Goal: Transaction & Acquisition: Book appointment/travel/reservation

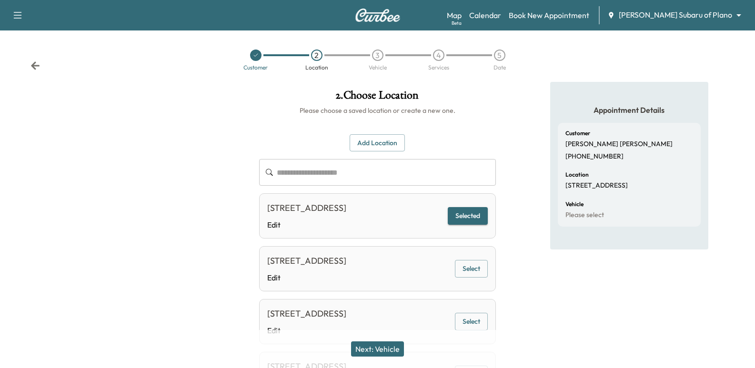
click at [745, 8] on div "Map Beta Calendar Book New Appointment [PERSON_NAME] Subaru of Plano ******** ​" at bounding box center [597, 15] width 300 height 18
click at [732, 8] on div "Map Beta Calendar Book New Appointment [PERSON_NAME] Subaru of Plano ******** ​" at bounding box center [597, 15] width 300 height 18
click at [714, 8] on div "Map Beta Calendar Book New Appointment [PERSON_NAME] Subaru of Plano ******** ​" at bounding box center [597, 15] width 300 height 18
click at [710, 15] on body "**********" at bounding box center [377, 184] width 755 height 368
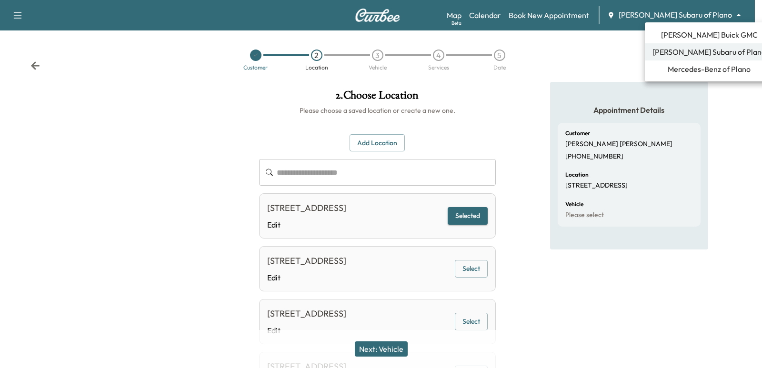
click at [690, 70] on span "Mercedes-Benz of Plano" at bounding box center [709, 68] width 83 height 11
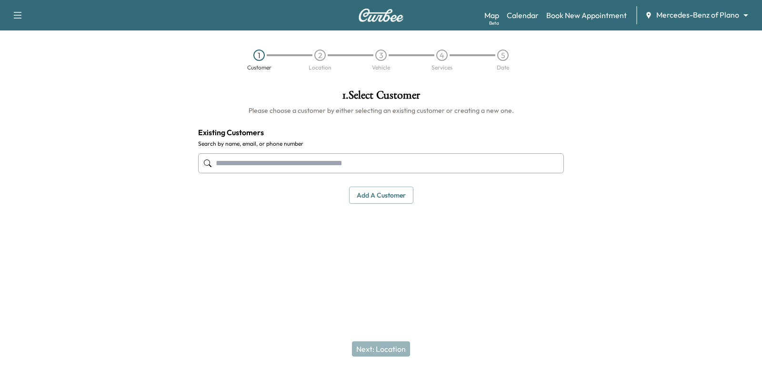
click at [331, 156] on input "text" at bounding box center [381, 163] width 366 height 20
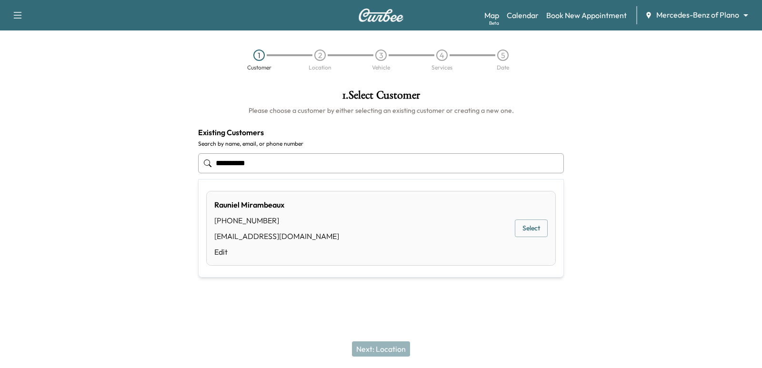
click at [526, 231] on button "Select" at bounding box center [531, 229] width 33 height 18
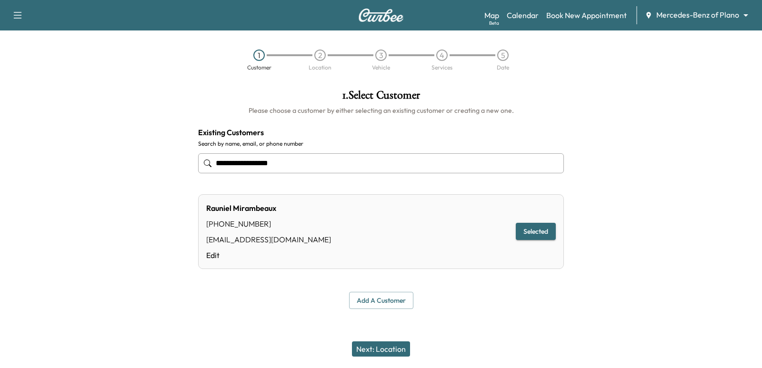
type input "**********"
click at [390, 350] on button "Next: Location" at bounding box center [381, 348] width 58 height 15
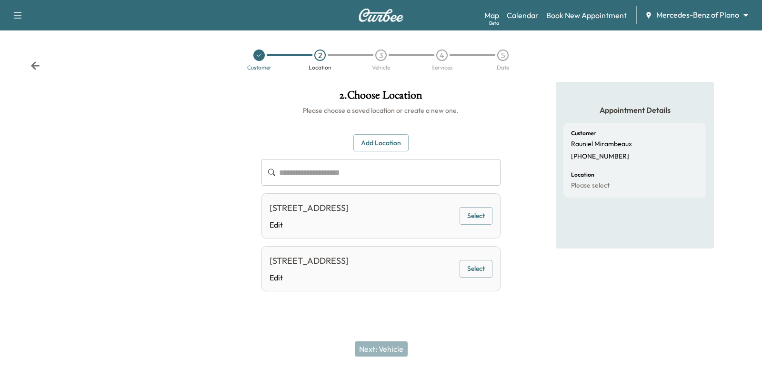
click at [473, 217] on button "Select" at bounding box center [476, 216] width 33 height 18
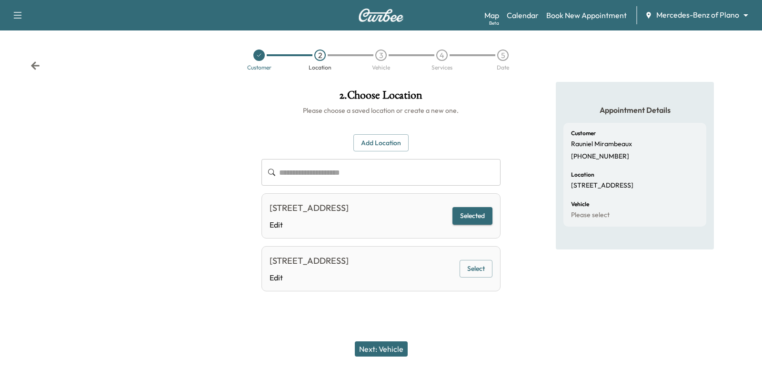
click at [376, 348] on button "Next: Vehicle" at bounding box center [381, 348] width 53 height 15
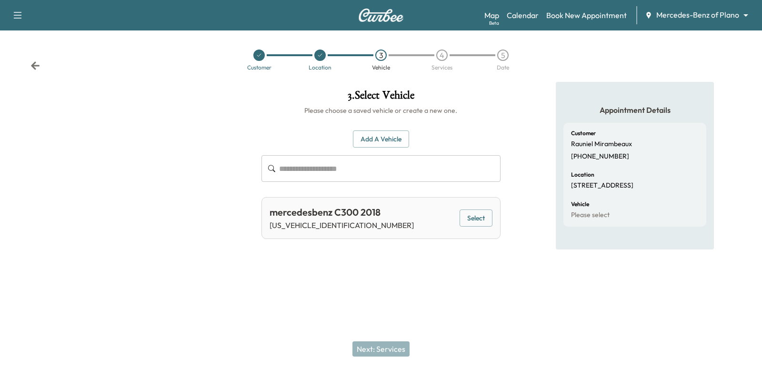
click at [476, 220] on button "Select" at bounding box center [476, 219] width 33 height 18
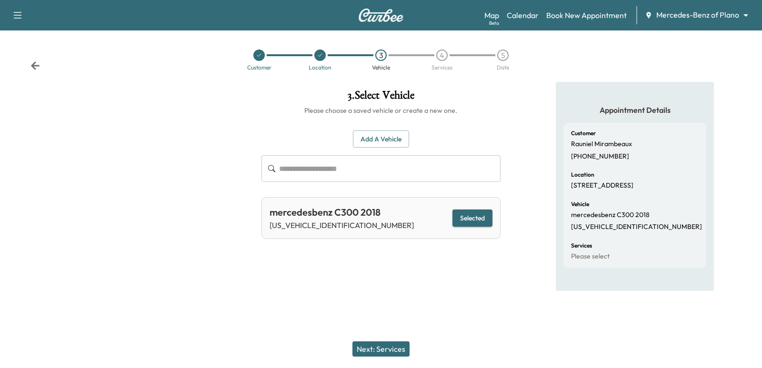
click at [374, 358] on div "Next: Services" at bounding box center [381, 349] width 762 height 38
click at [362, 347] on button "Next: Services" at bounding box center [380, 348] width 57 height 15
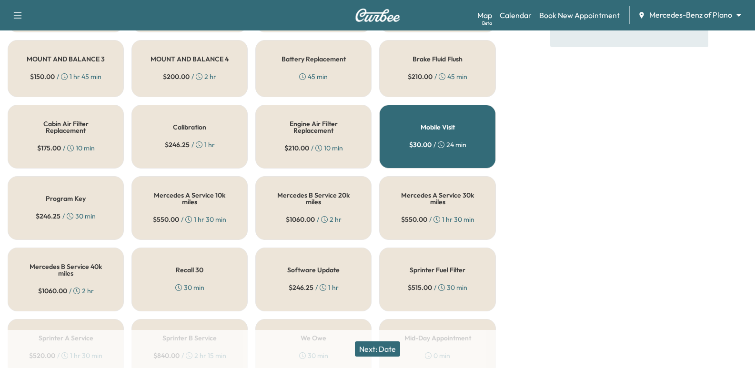
scroll to position [286, 0]
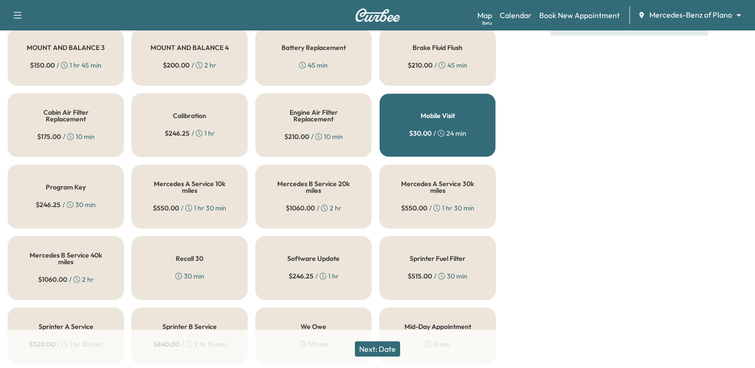
click at [461, 188] on h5 "Mercedes A Service 30k miles" at bounding box center [437, 186] width 85 height 13
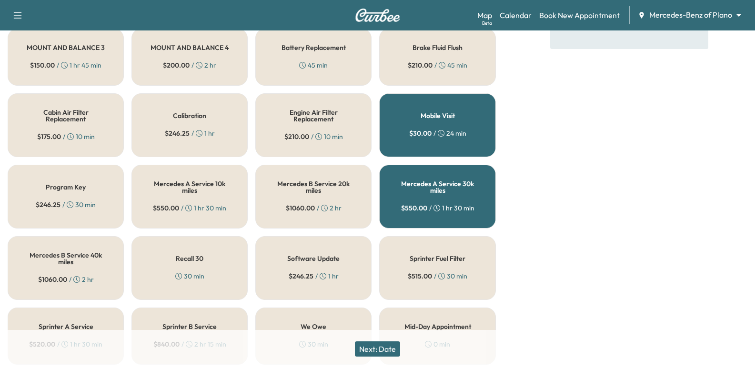
click at [367, 345] on button "Next: Date" at bounding box center [377, 348] width 45 height 15
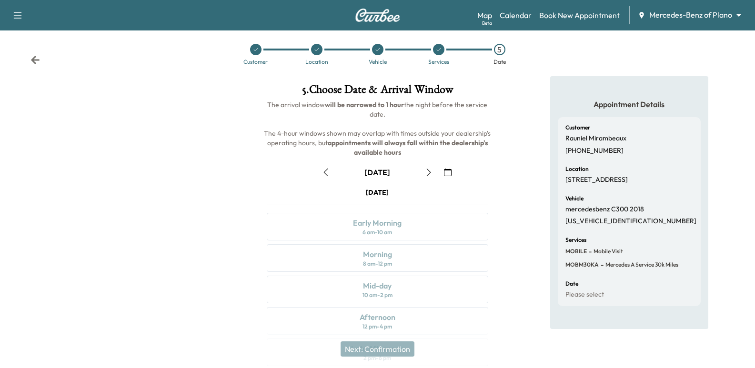
scroll to position [109, 0]
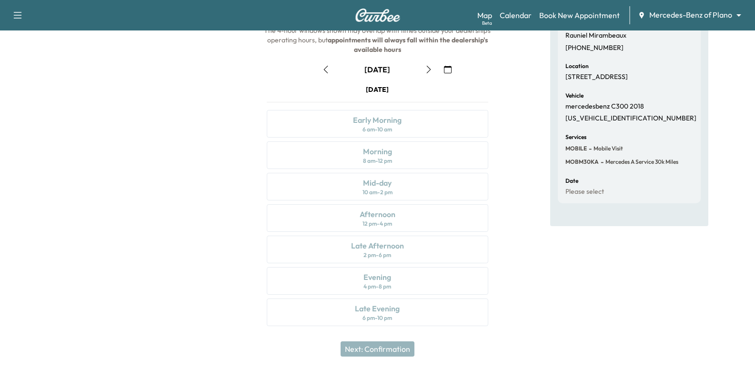
click at [425, 67] on icon "button" at bounding box center [429, 70] width 8 height 8
click at [429, 66] on icon "button" at bounding box center [429, 70] width 8 height 8
click at [432, 67] on icon "button" at bounding box center [429, 70] width 8 height 8
click at [431, 75] on button "button" at bounding box center [428, 69] width 16 height 15
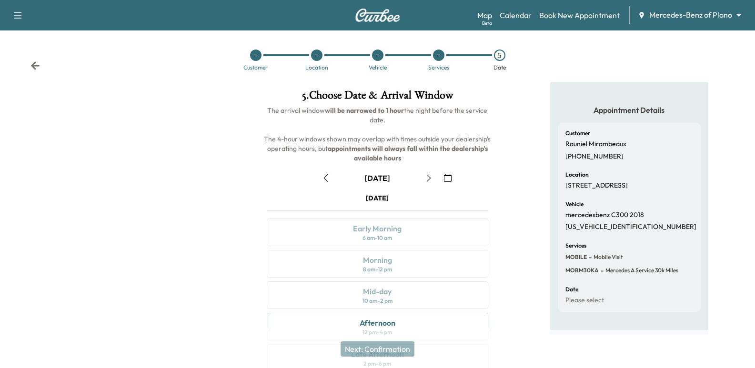
click at [426, 182] on button "button" at bounding box center [428, 177] width 16 height 15
click at [327, 176] on icon "button" at bounding box center [326, 178] width 8 height 8
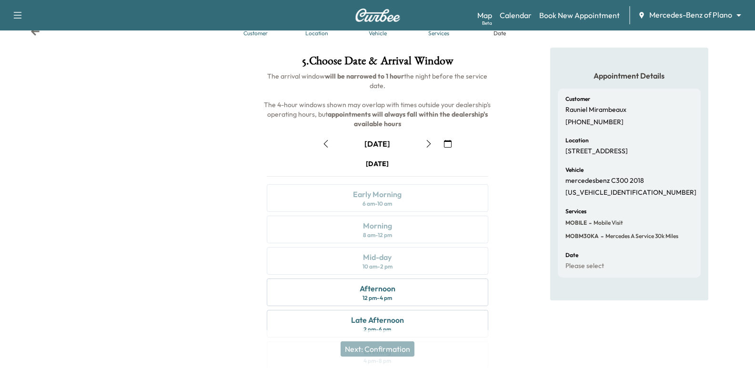
scroll to position [95, 0]
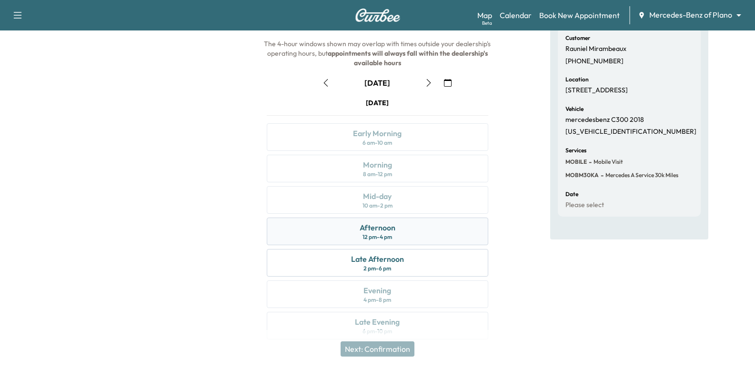
click at [424, 236] on div "Afternoon 12 pm - 4 pm" at bounding box center [377, 232] width 221 height 28
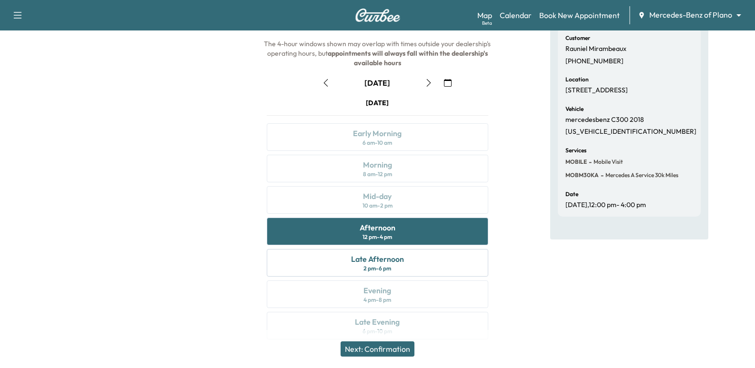
click at [557, 193] on div "Appointment Details Customer Rauniel Mirambeaux [PHONE_NUMBER] Location [STREET…" at bounding box center [629, 113] width 158 height 253
click at [434, 84] on button "button" at bounding box center [428, 82] width 16 height 15
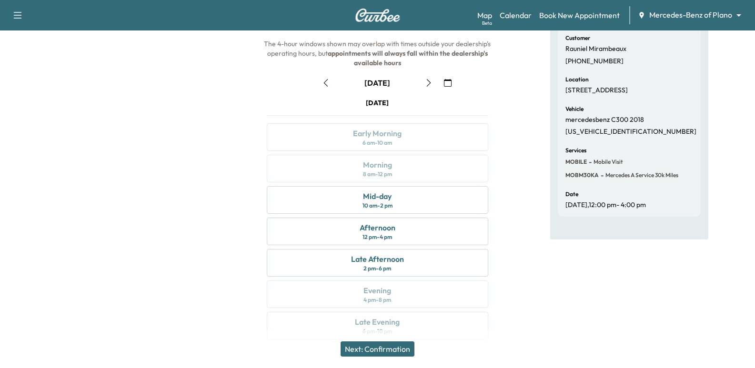
click at [332, 84] on button "button" at bounding box center [326, 82] width 16 height 15
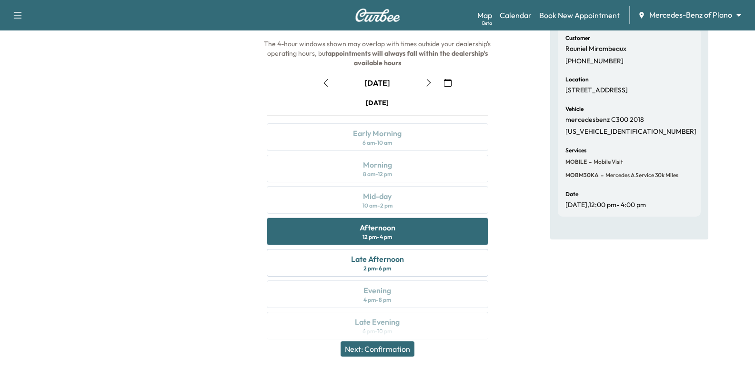
click at [428, 85] on icon "button" at bounding box center [429, 83] width 8 height 8
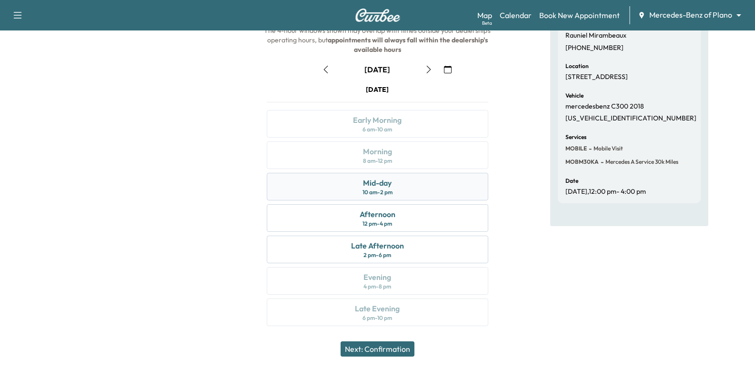
scroll to position [61, 0]
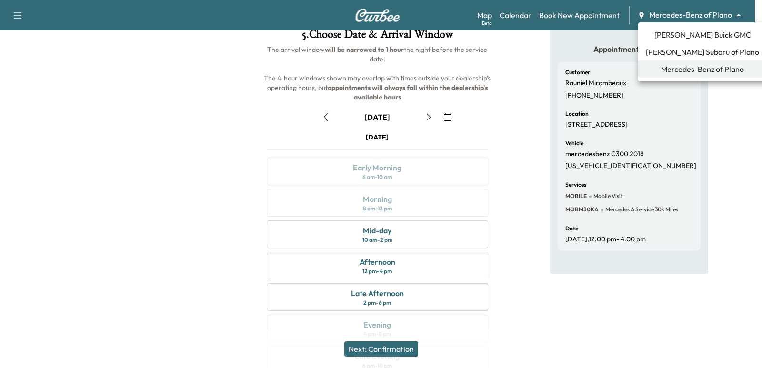
click at [725, 19] on body "Support Log Out Map Beta Calendar Book New Appointment Mercedes-Benz of Plano *…" at bounding box center [381, 123] width 762 height 368
click at [694, 50] on span "[PERSON_NAME] Subaru of Plano" at bounding box center [702, 51] width 113 height 11
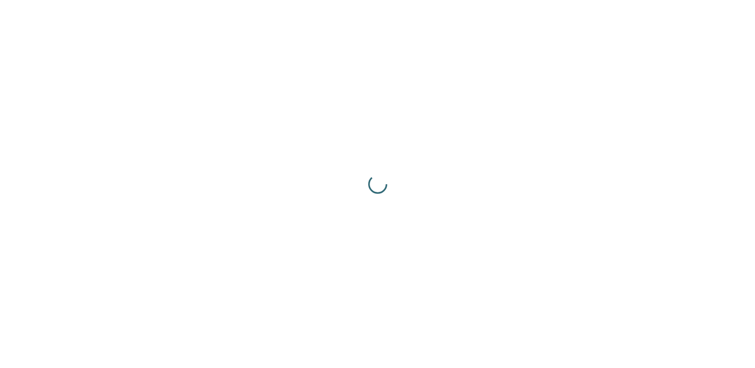
scroll to position [0, 0]
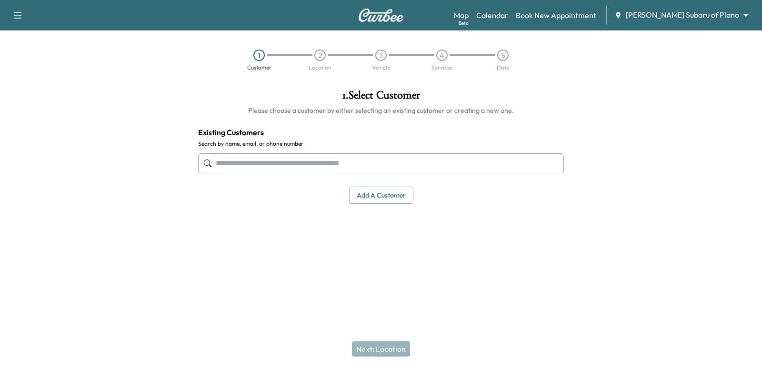
click at [392, 168] on input "text" at bounding box center [381, 163] width 366 height 20
click at [290, 169] on input "text" at bounding box center [381, 163] width 366 height 20
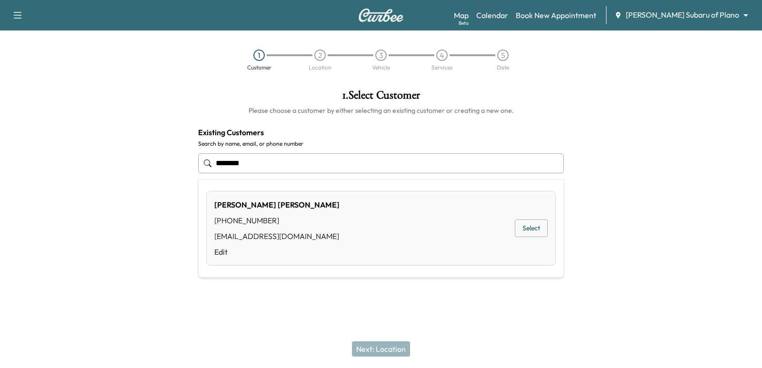
type input "********"
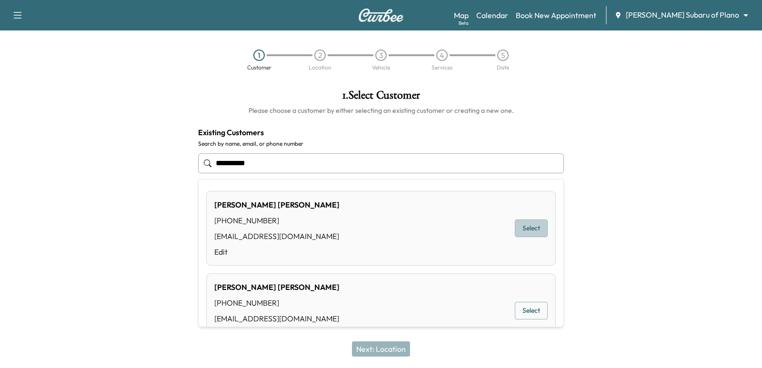
click at [524, 232] on button "Select" at bounding box center [531, 229] width 33 height 18
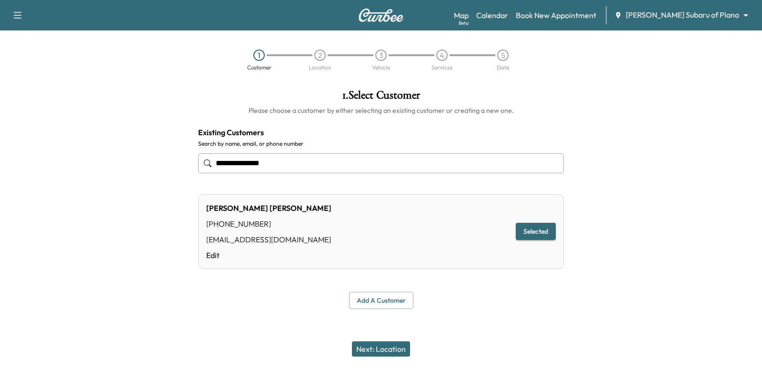
type input "**********"
click at [392, 352] on button "Next: Location" at bounding box center [381, 348] width 58 height 15
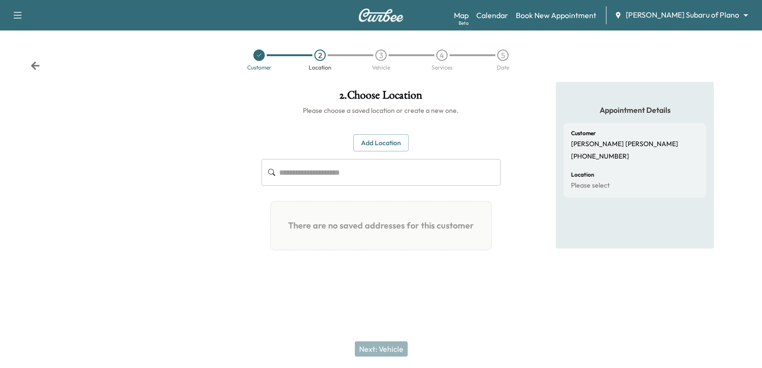
click at [395, 169] on input "text" at bounding box center [389, 172] width 221 height 27
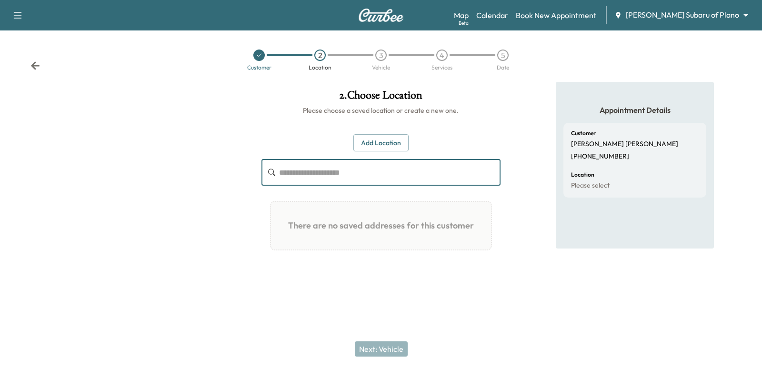
paste input "**********"
type input "**********"
click at [340, 167] on input "**********" at bounding box center [389, 172] width 221 height 27
click at [369, 146] on button "Add Location" at bounding box center [380, 143] width 55 height 18
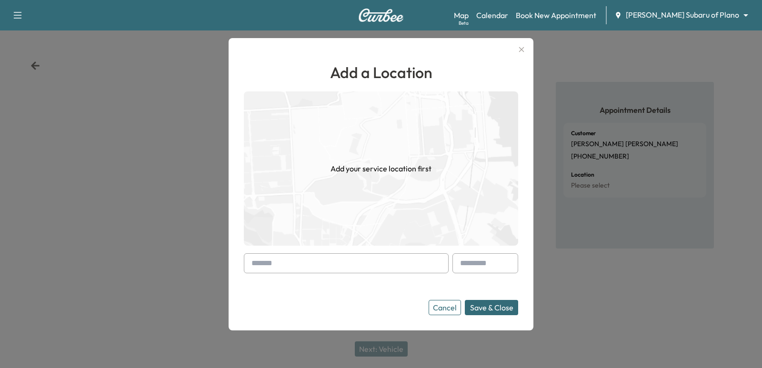
click at [325, 264] on input "text" at bounding box center [346, 263] width 205 height 20
paste input "**********"
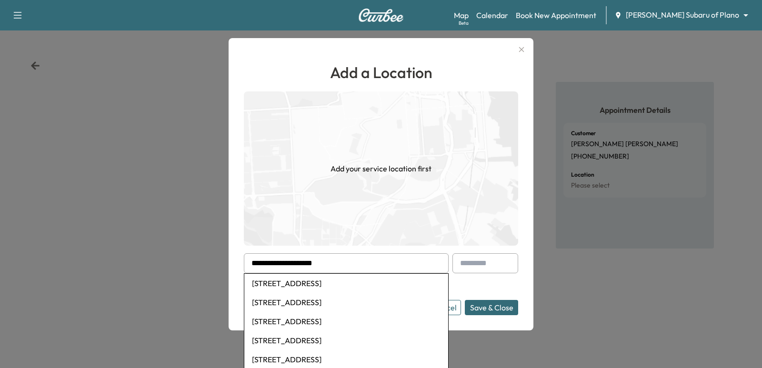
click at [356, 284] on li "[STREET_ADDRESS]" at bounding box center [346, 283] width 204 height 19
type input "**********"
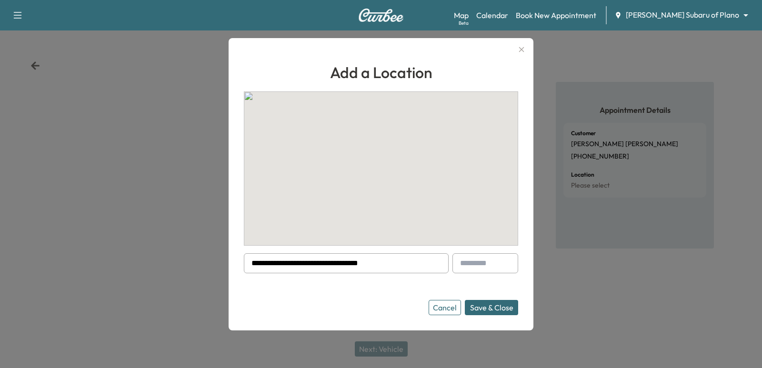
click at [476, 305] on button "Save & Close" at bounding box center [491, 307] width 53 height 15
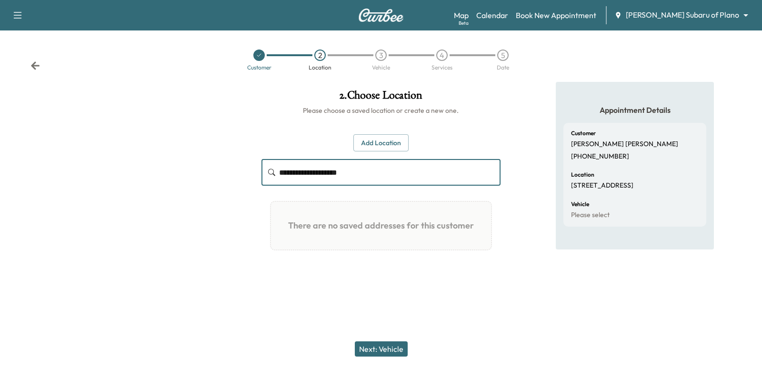
click at [366, 173] on input "**********" at bounding box center [389, 172] width 221 height 27
click at [395, 145] on button "Add Location" at bounding box center [380, 143] width 55 height 18
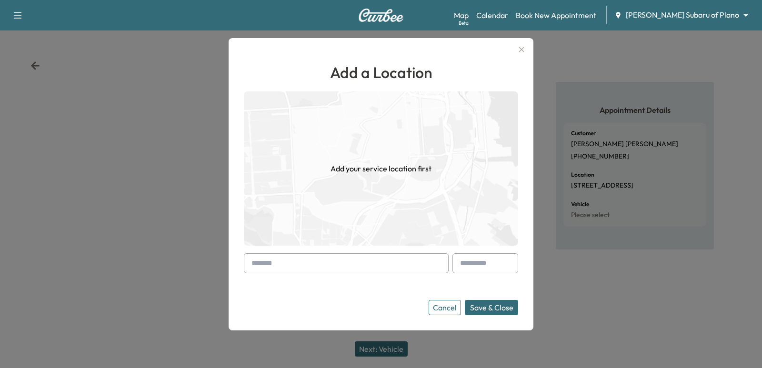
click at [372, 270] on input "text" at bounding box center [346, 263] width 205 height 20
paste input "**********"
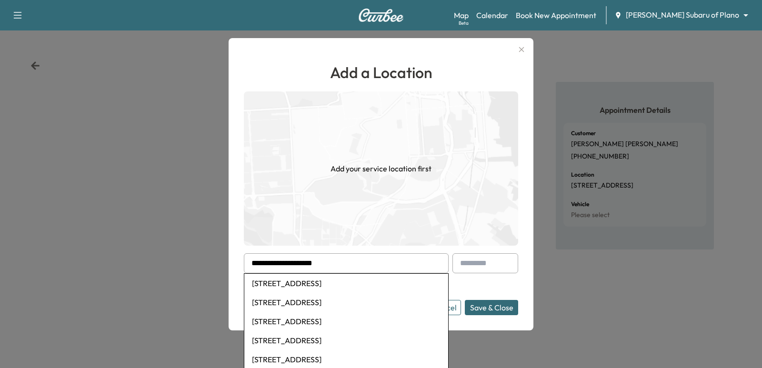
click at [396, 287] on li "[STREET_ADDRESS]" at bounding box center [346, 283] width 204 height 19
type input "**********"
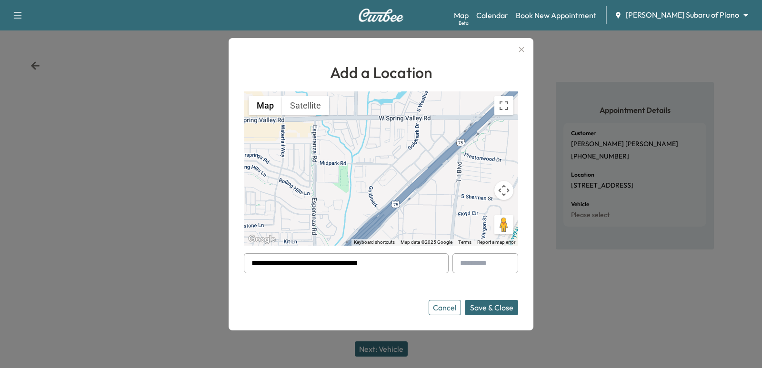
click at [498, 311] on button "Save & Close" at bounding box center [491, 307] width 53 height 15
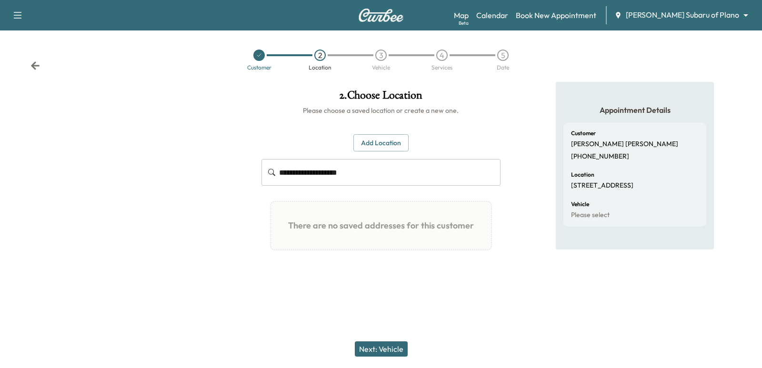
click at [393, 352] on button "Next: Vehicle" at bounding box center [381, 348] width 53 height 15
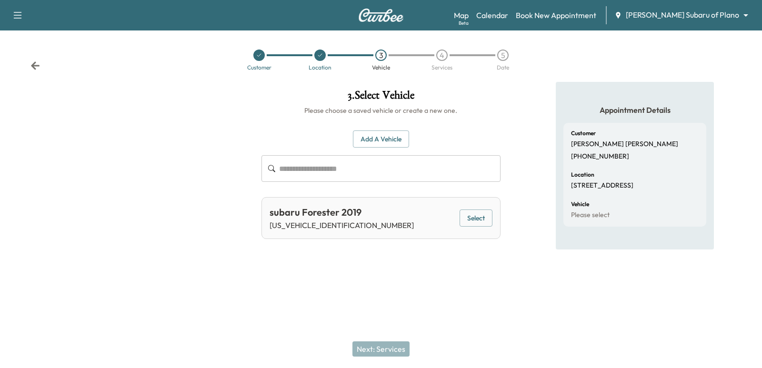
click at [465, 224] on button "Select" at bounding box center [476, 219] width 33 height 18
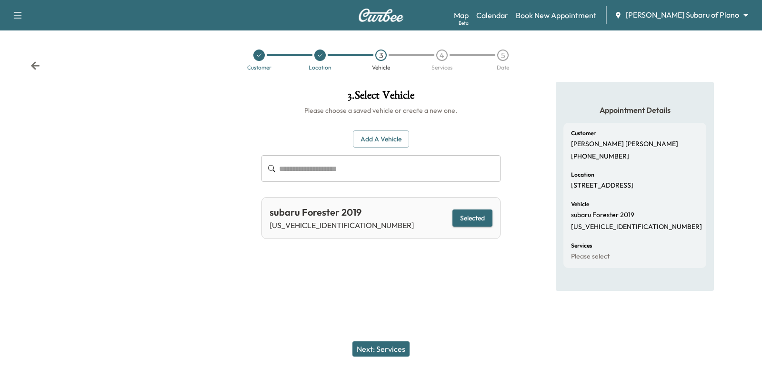
click at [383, 342] on button "Next: Services" at bounding box center [380, 348] width 57 height 15
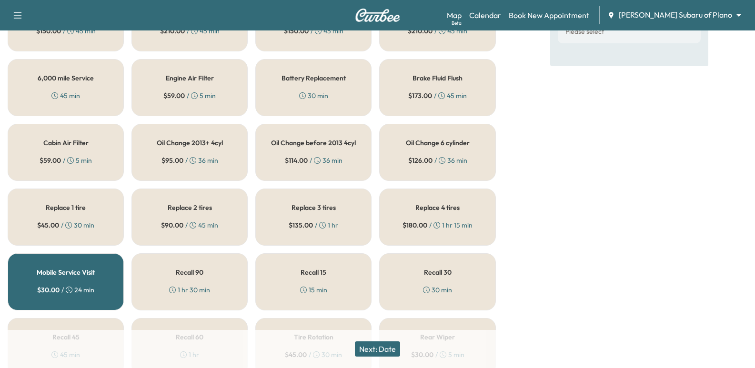
scroll to position [238, 0]
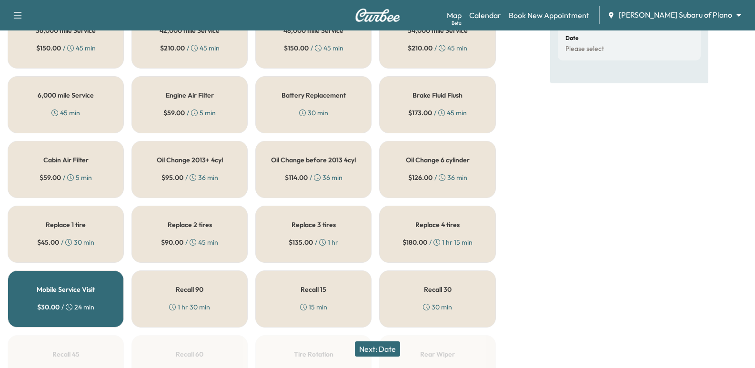
click at [227, 164] on div "Oil Change 2013+ 4cyl $ 95.00 / 36 min" at bounding box center [189, 169] width 116 height 57
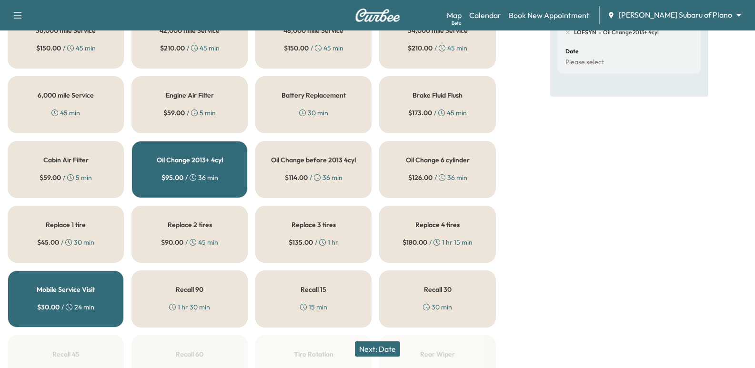
click at [315, 163] on h5 "Oil Change before 2013 4cyl" at bounding box center [313, 160] width 85 height 7
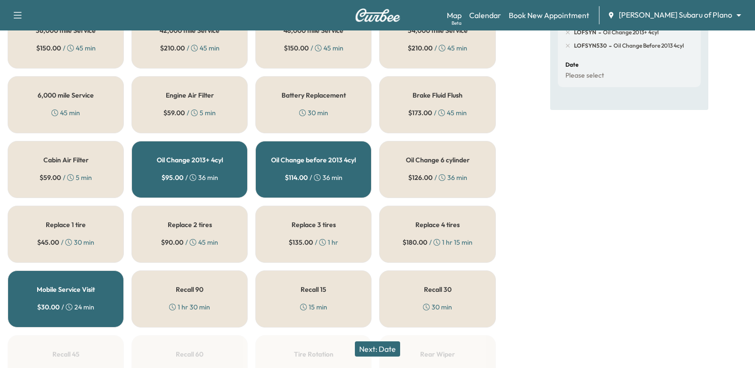
click at [221, 159] on h5 "Oil Change 2013+ 4cyl" at bounding box center [190, 160] width 66 height 7
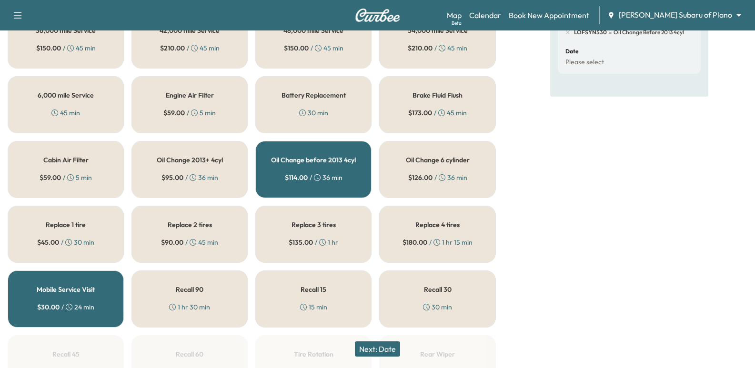
click at [312, 165] on div "Oil Change before 2013 4cyl $ 114.00 / 36 min" at bounding box center [313, 169] width 116 height 57
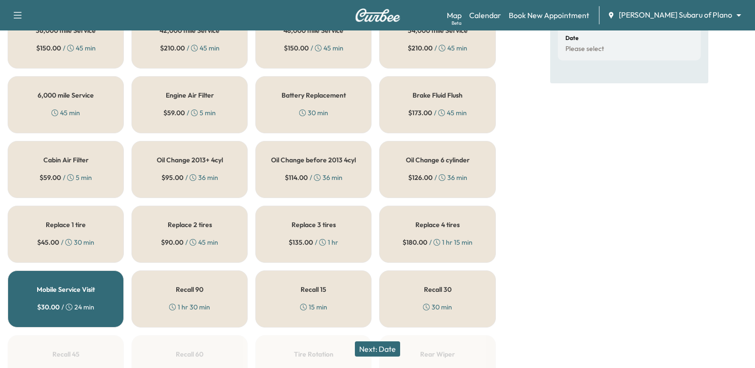
click at [445, 160] on h5 "Oil Change 6 cylinder" at bounding box center [438, 160] width 64 height 7
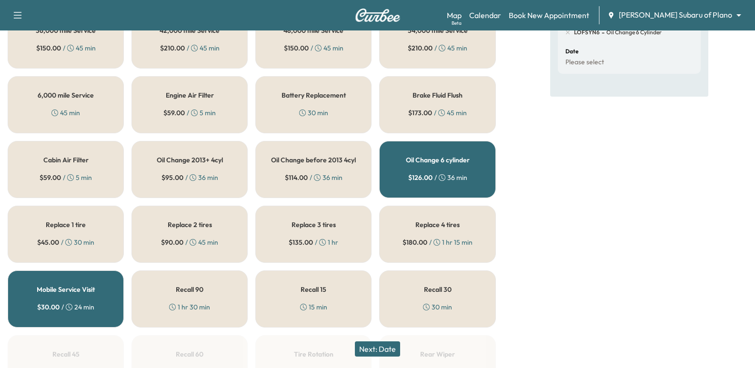
click at [393, 344] on button "Next: Date" at bounding box center [377, 348] width 45 height 15
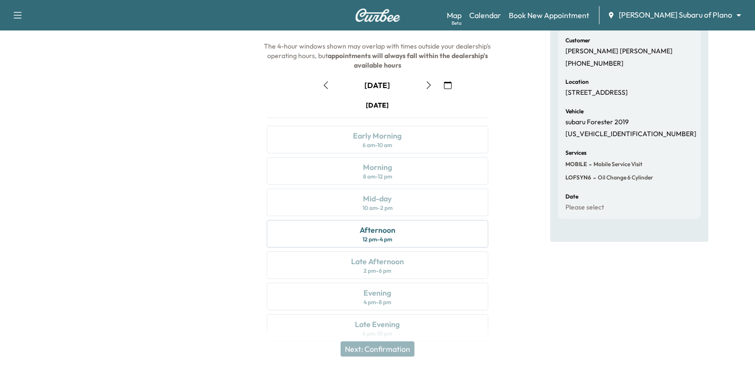
scroll to position [109, 0]
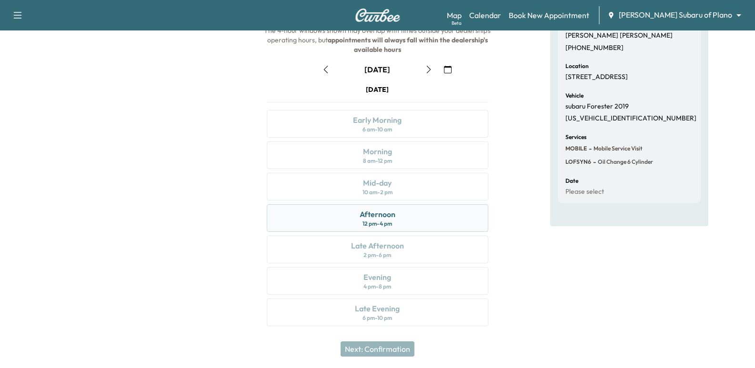
click at [426, 214] on div "Afternoon 12 pm - 4 pm" at bounding box center [377, 218] width 221 height 28
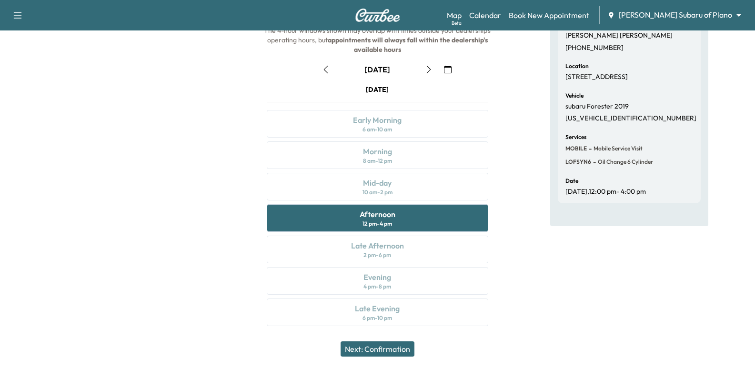
click at [425, 65] on button "button" at bounding box center [428, 69] width 16 height 15
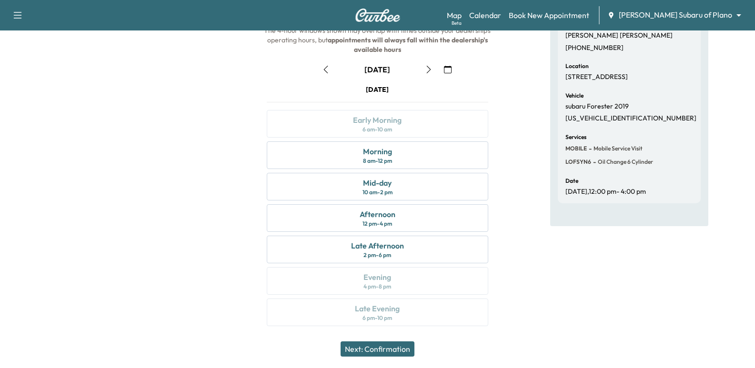
click at [323, 71] on icon "button" at bounding box center [326, 70] width 8 height 8
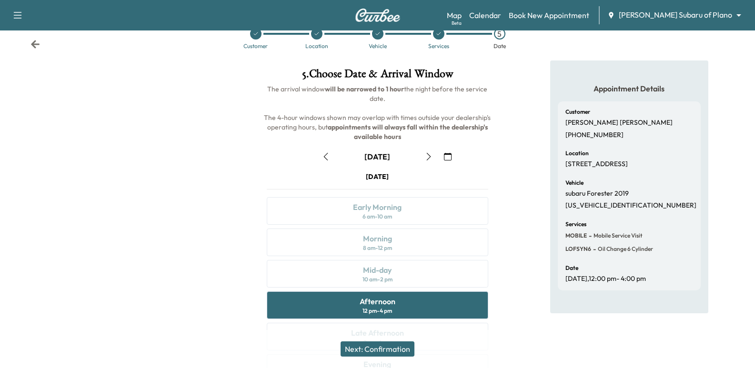
scroll to position [0, 0]
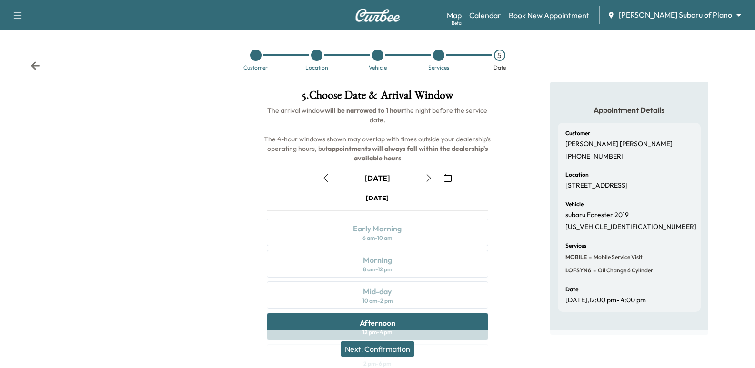
click at [516, 155] on div "Appointment Details Customer [PERSON_NAME] [PHONE_NUMBER] Location [STREET_ADDR…" at bounding box center [628, 264] width 251 height 364
click at [604, 179] on div "Location [STREET_ADDRESS]" at bounding box center [629, 181] width 128 height 18
click at [596, 188] on p "[STREET_ADDRESS]" at bounding box center [596, 185] width 62 height 9
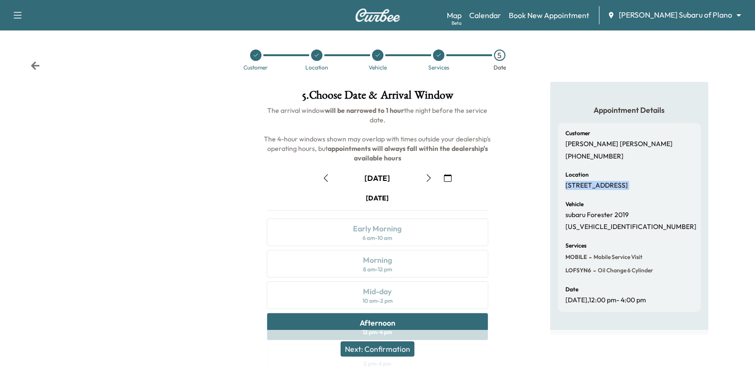
click at [596, 188] on p "[STREET_ADDRESS]" at bounding box center [596, 185] width 62 height 9
click at [515, 200] on div "Appointment Details Customer [PERSON_NAME] [PHONE_NUMBER] Location [STREET_ADDR…" at bounding box center [628, 264] width 251 height 364
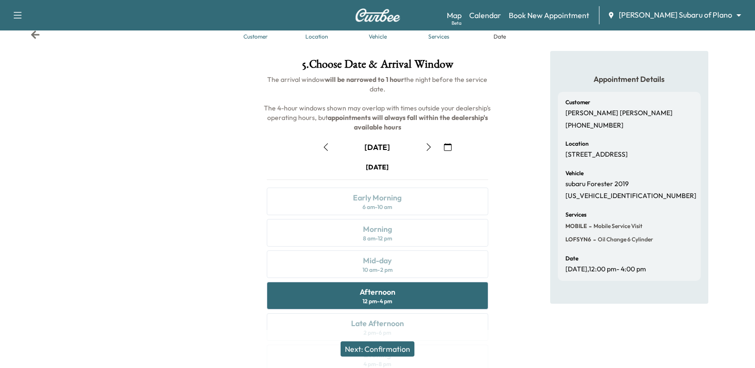
scroll to position [48, 0]
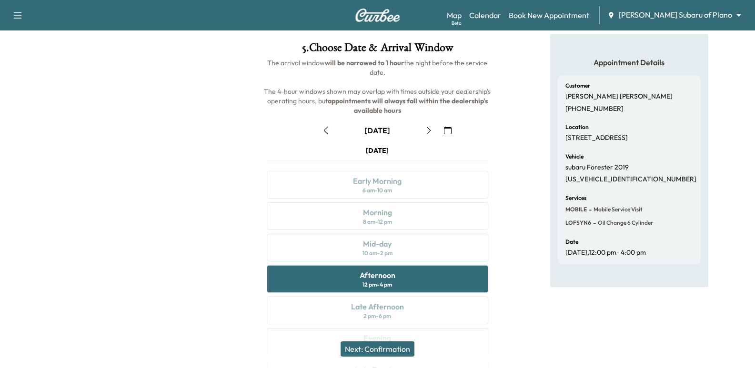
click at [294, 128] on div "[DATE]" at bounding box center [377, 130] width 236 height 15
click at [247, 131] on div at bounding box center [125, 216] width 251 height 364
click at [100, 170] on div at bounding box center [125, 216] width 251 height 364
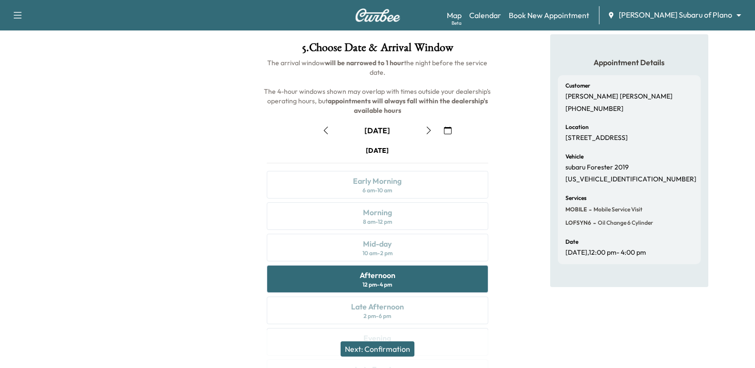
click at [100, 170] on div at bounding box center [125, 216] width 251 height 364
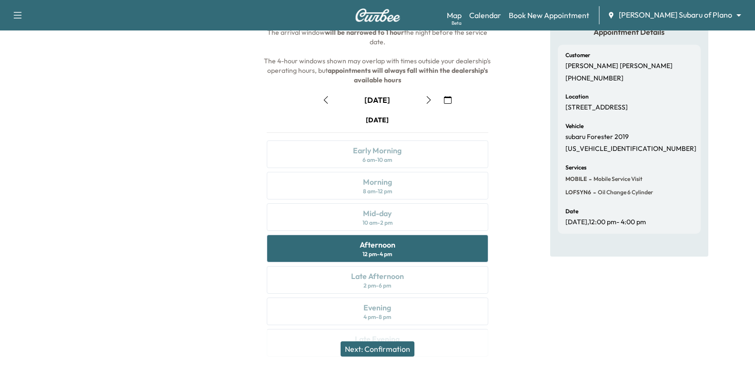
scroll to position [109, 0]
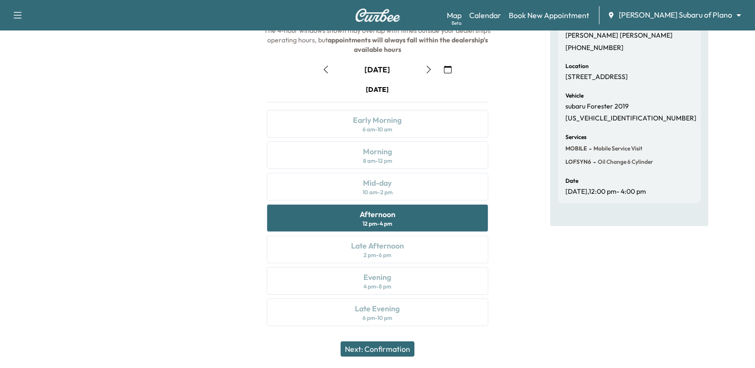
click at [425, 70] on icon "button" at bounding box center [429, 70] width 8 height 8
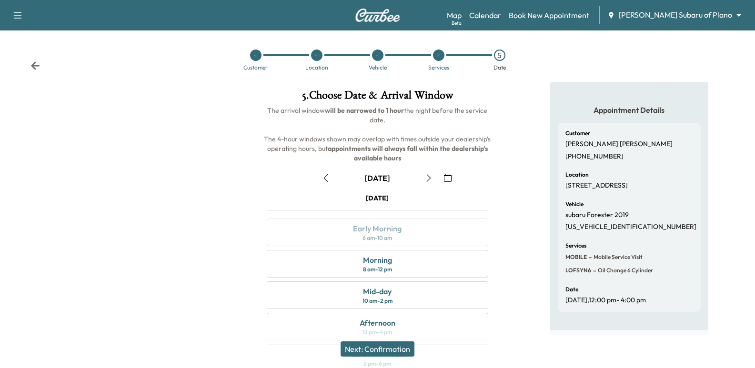
click at [324, 181] on icon "button" at bounding box center [326, 178] width 8 height 8
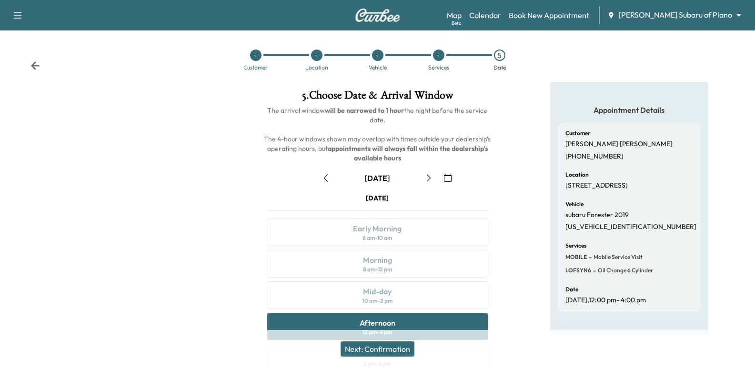
click at [427, 177] on icon "button" at bounding box center [429, 178] width 8 height 8
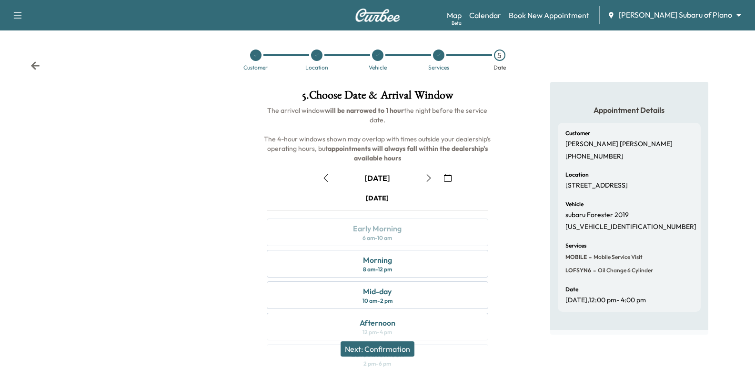
click at [329, 171] on button "button" at bounding box center [326, 177] width 16 height 15
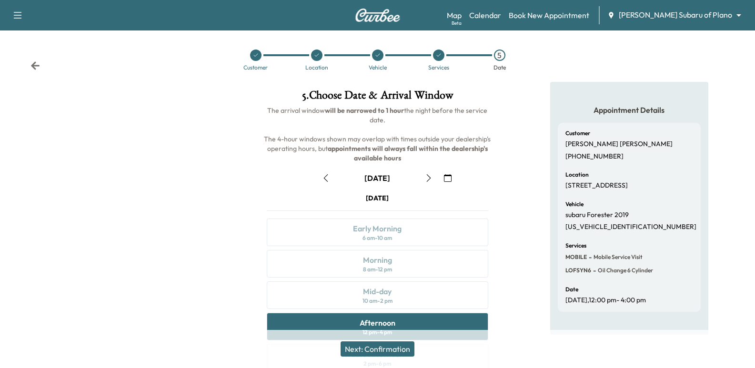
click at [330, 178] on button "button" at bounding box center [326, 177] width 16 height 15
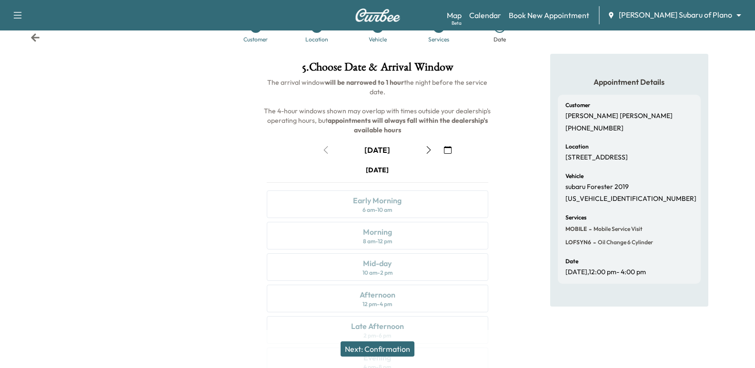
scroll to position [48, 0]
